Goal: Check status

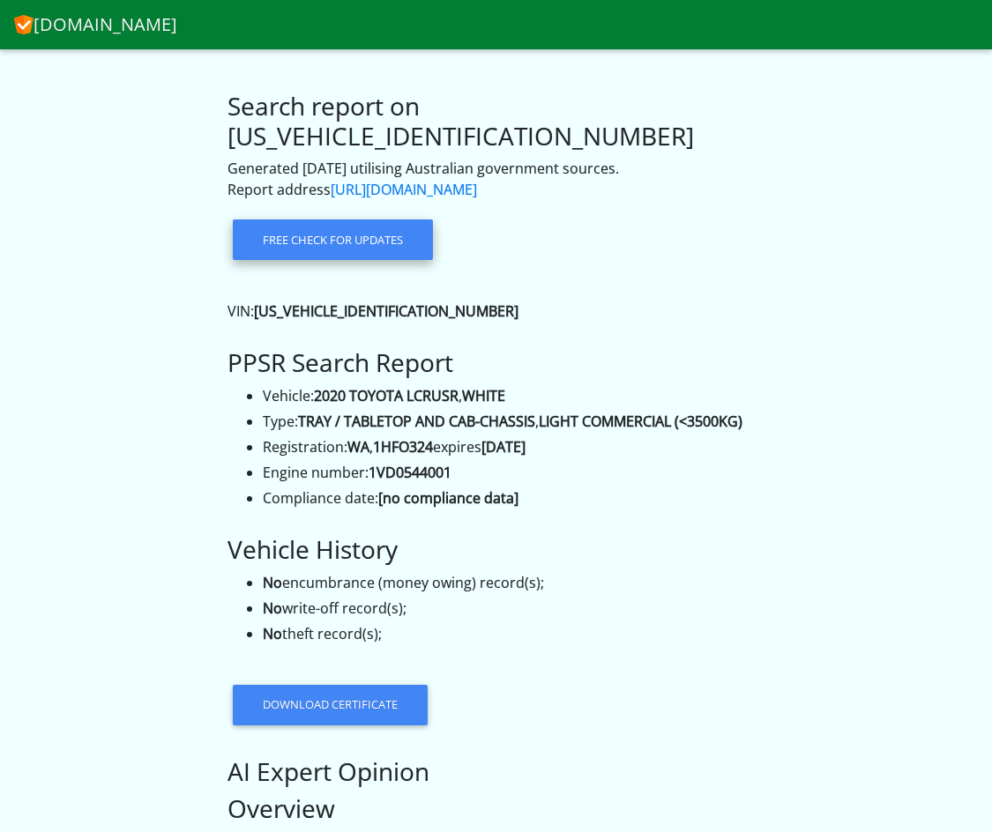
click at [331, 220] on button "Free check for updates" at bounding box center [333, 240] width 200 height 41
